Goal: Find specific page/section: Find specific page/section

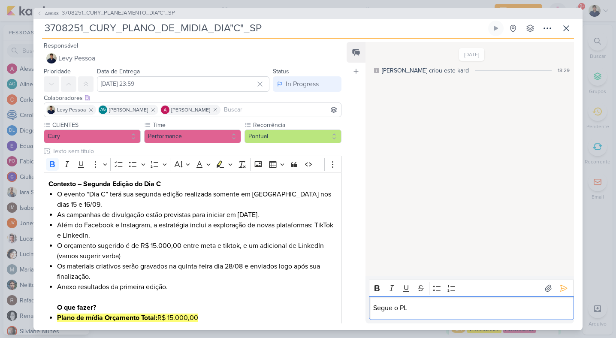
scroll to position [176, 0]
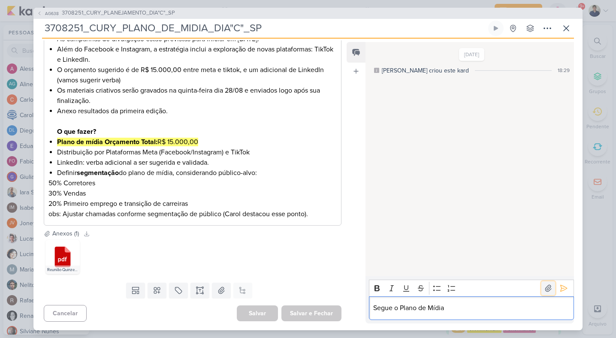
click at [547, 289] on icon at bounding box center [548, 288] width 6 height 6
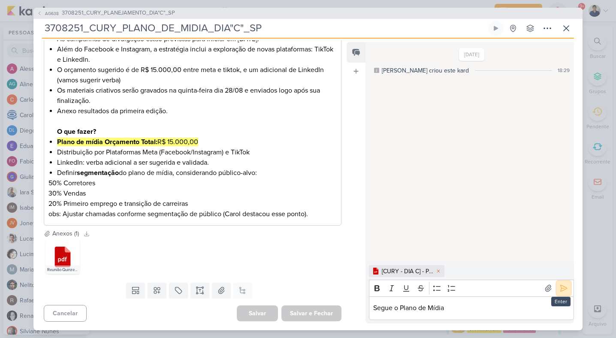
click at [561, 289] on icon at bounding box center [563, 288] width 9 height 9
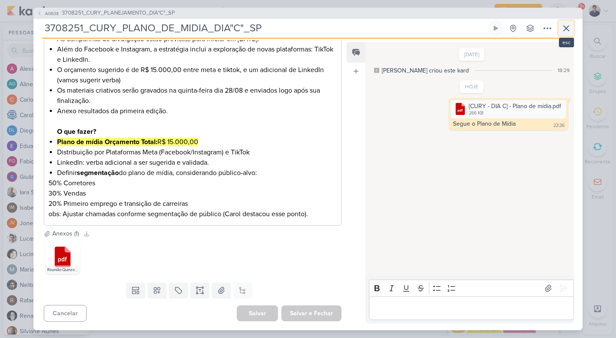
click at [565, 27] on icon at bounding box center [565, 28] width 5 height 5
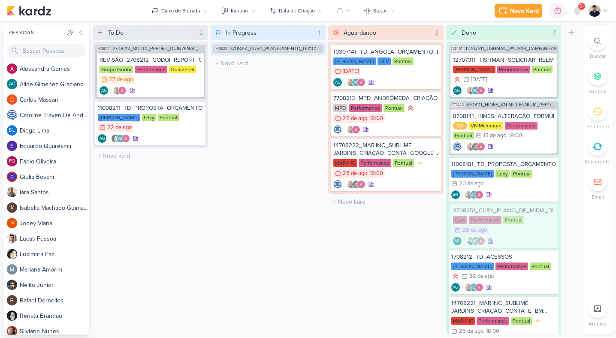
drag, startPoint x: 295, startPoint y: 87, endPoint x: 304, endPoint y: 95, distance: 11.2
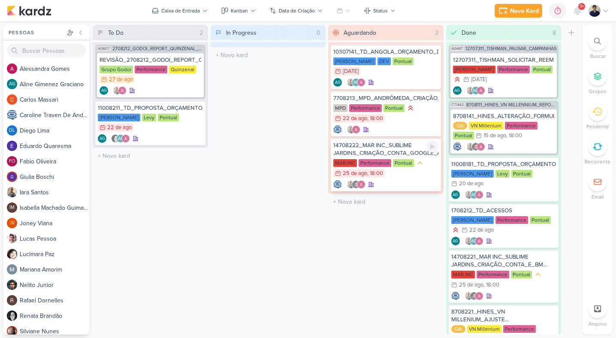
click at [416, 183] on div at bounding box center [385, 184] width 105 height 9
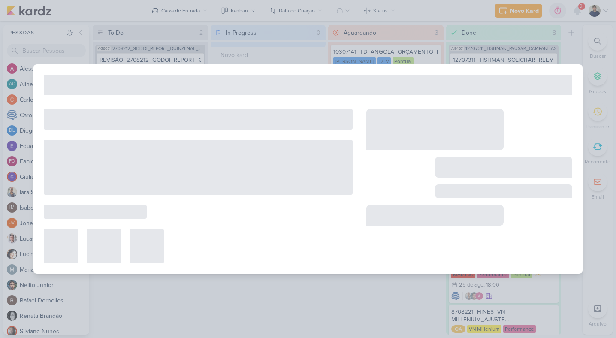
click at [416, 183] on div at bounding box center [469, 186] width 206 height 154
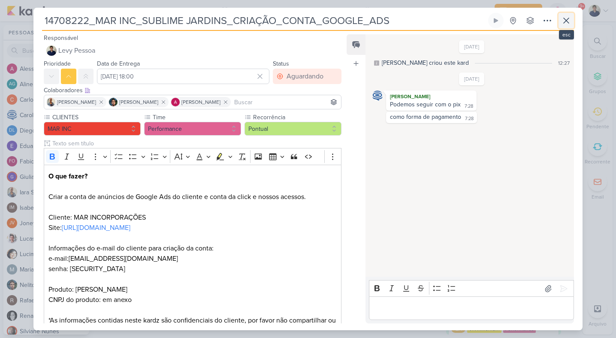
click at [564, 21] on icon at bounding box center [565, 20] width 5 height 5
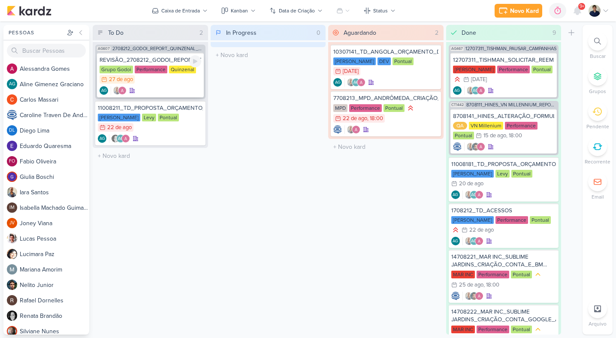
click at [188, 89] on div "AG" at bounding box center [150, 90] width 102 height 9
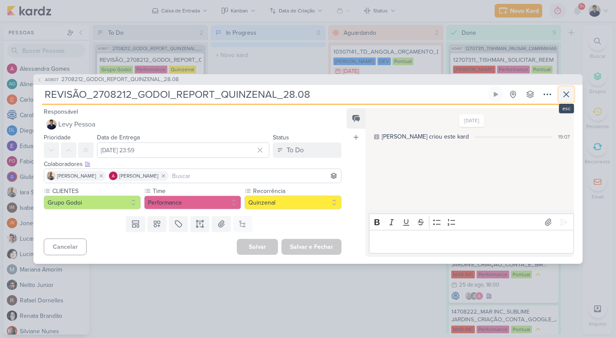
click at [566, 99] on icon at bounding box center [566, 94] width 10 height 10
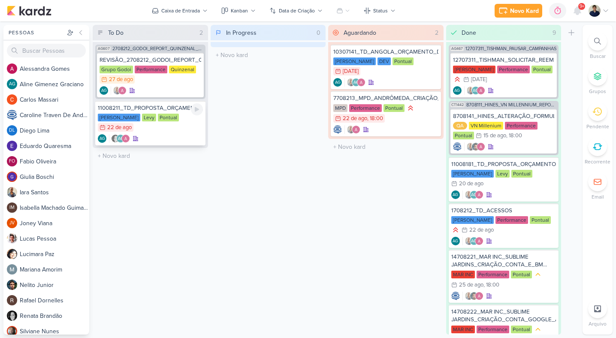
click at [180, 120] on div "[PERSON_NAME] Levy Pontual 22/8 [DATE]" at bounding box center [150, 123] width 105 height 19
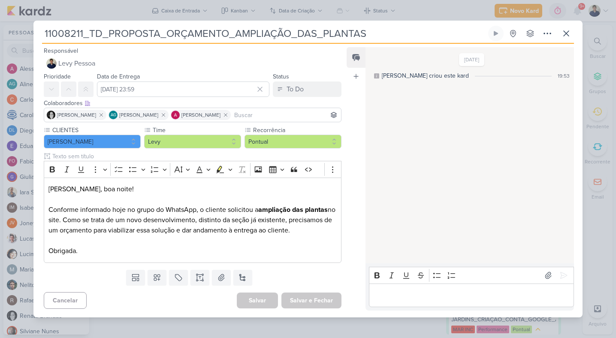
click at [416, 289] on div "Editor editing area: main" at bounding box center [471, 295] width 205 height 24
click at [559, 274] on icon at bounding box center [563, 275] width 9 height 9
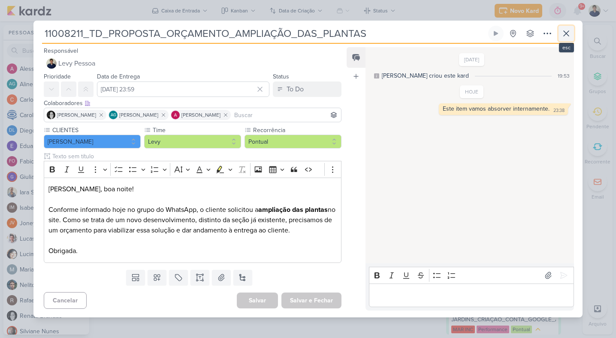
click at [569, 36] on icon at bounding box center [566, 33] width 10 height 10
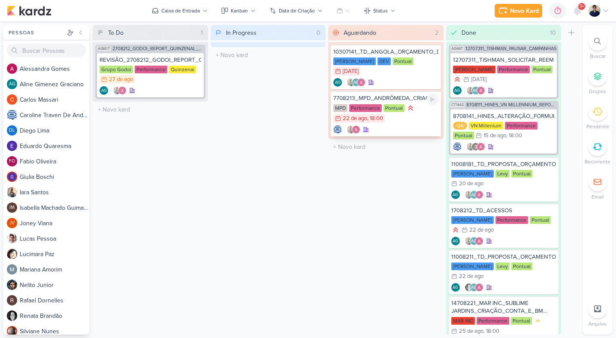
click at [421, 116] on div "MPD Performance Pontual 22/8 [DATE] 18:00" at bounding box center [385, 114] width 105 height 20
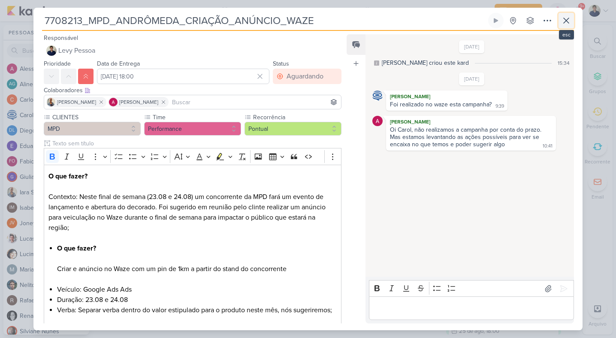
click at [563, 21] on icon at bounding box center [566, 20] width 10 height 10
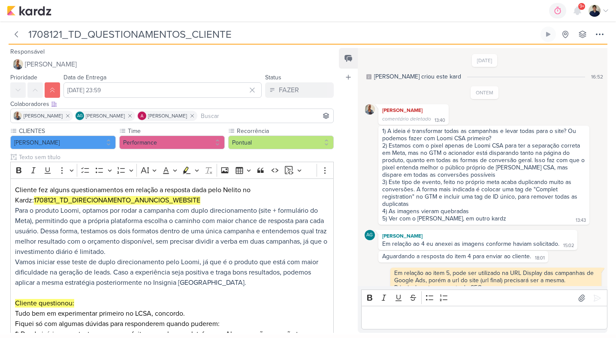
scroll to position [232, 0]
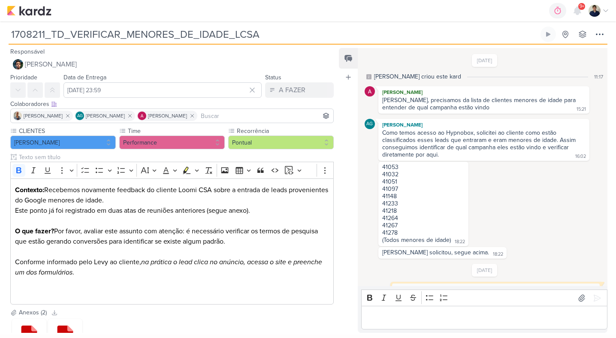
scroll to position [316, 0]
